Goal: Book appointment/travel/reservation

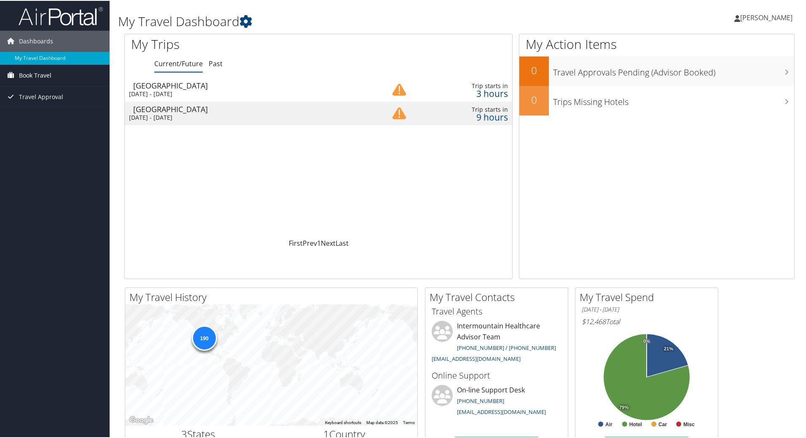
click at [44, 73] on span "Book Travel" at bounding box center [35, 74] width 32 height 21
click at [46, 102] on link "Book/Manage Online Trips" at bounding box center [55, 104] width 110 height 13
